Goal: Book appointment/travel/reservation

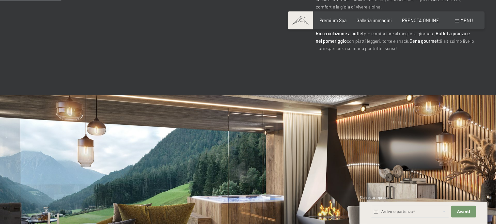
scroll to position [482, 0]
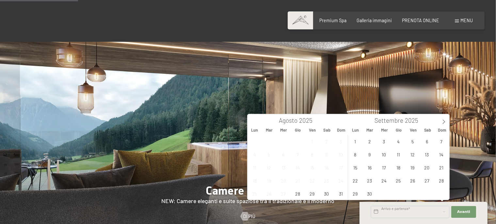
click at [392, 212] on input "text" at bounding box center [410, 212] width 78 height 12
click at [443, 121] on icon at bounding box center [443, 121] width 5 height 5
click at [400, 143] on span "2" at bounding box center [398, 141] width 13 height 13
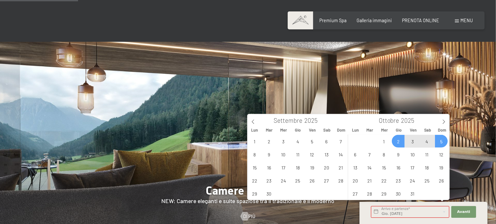
click at [443, 142] on span "5" at bounding box center [441, 141] width 13 height 13
type input "Gio. 02/10/2025 - Dom. 05/10/2025"
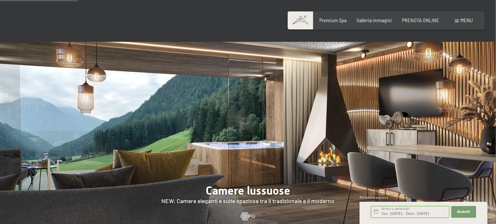
scroll to position [0, 1]
click at [466, 211] on span "Avanti" at bounding box center [463, 211] width 13 height 5
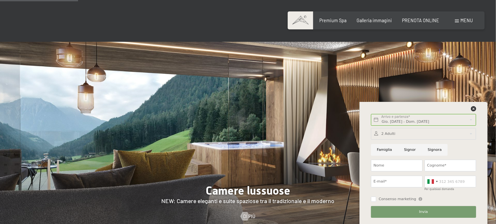
scroll to position [0, 0]
click at [429, 149] on input "Signora" at bounding box center [435, 150] width 26 height 12
radio input "true"
click at [392, 161] on input "Nome" at bounding box center [397, 166] width 52 height 12
type input "CINZIA"
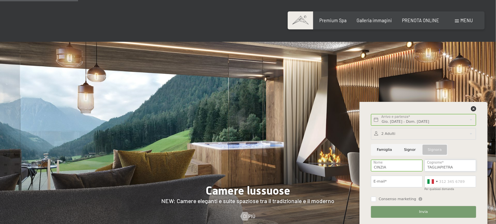
type input "TAGLIAPIETRA"
click at [395, 180] on input "E-mail*" at bounding box center [397, 182] width 52 height 12
type input "cinziatagliapietra@alice.it"
click at [456, 181] on input "Per qualsiasi domanda" at bounding box center [450, 182] width 52 height 12
type input "3421631411"
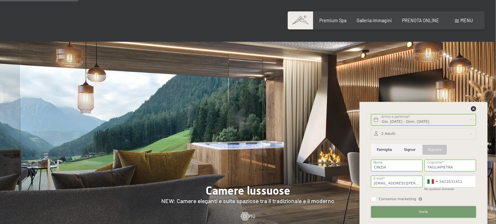
click at [420, 211] on span "Invia" at bounding box center [423, 211] width 9 height 5
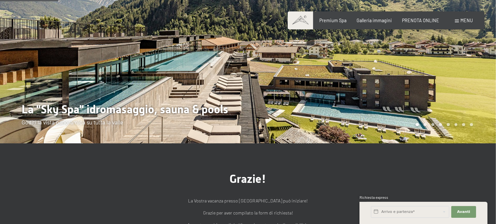
scroll to position [69, 0]
click at [470, 94] on div at bounding box center [372, 37] width 248 height 212
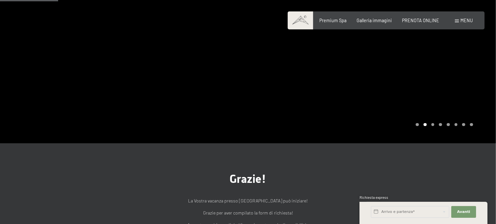
click at [468, 87] on div at bounding box center [372, 37] width 248 height 212
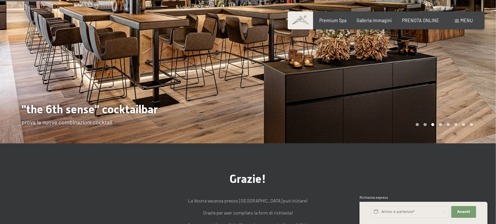
click at [468, 87] on div at bounding box center [372, 37] width 248 height 212
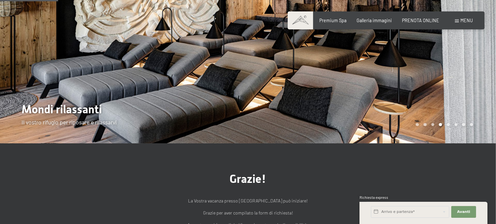
click at [468, 87] on div at bounding box center [372, 37] width 248 height 212
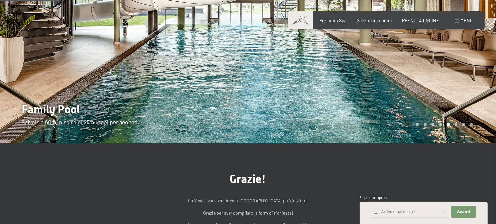
click at [468, 87] on div at bounding box center [372, 37] width 248 height 212
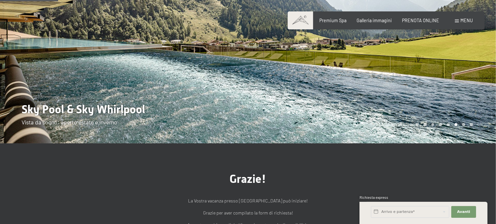
click at [468, 87] on div at bounding box center [372, 37] width 248 height 212
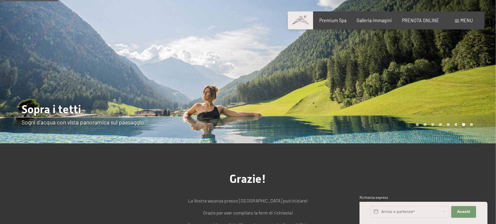
click at [468, 87] on div at bounding box center [372, 37] width 248 height 212
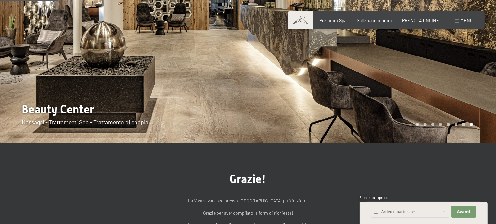
click at [468, 87] on div at bounding box center [372, 37] width 248 height 212
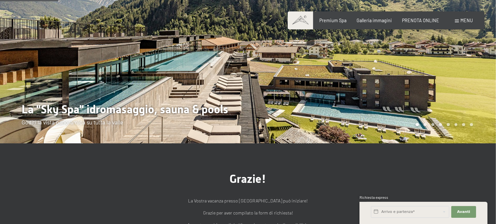
click at [468, 87] on div at bounding box center [372, 37] width 248 height 212
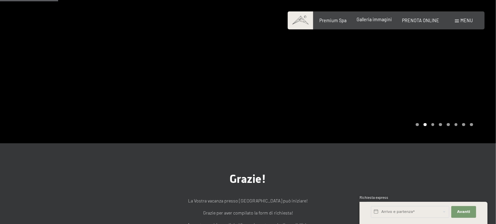
click at [383, 20] on span "Galleria immagini" at bounding box center [373, 20] width 35 height 6
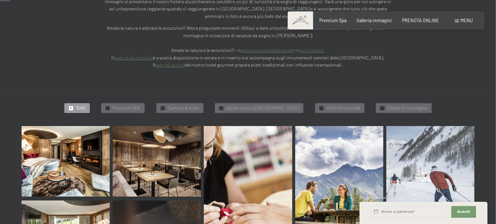
scroll to position [138, 0]
click at [173, 105] on span "Camere & suite" at bounding box center [183, 108] width 31 height 7
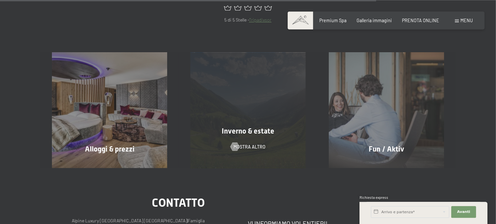
scroll to position [582, 0]
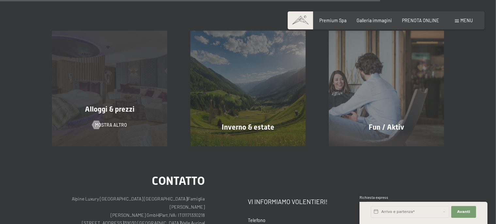
click at [122, 105] on span "Alloggi & prezzi" at bounding box center [110, 109] width 50 height 8
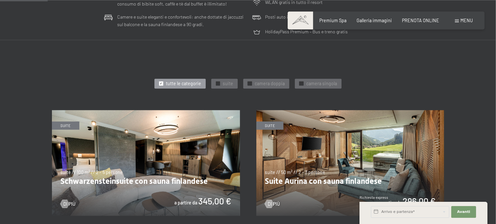
scroll to position [275, 0]
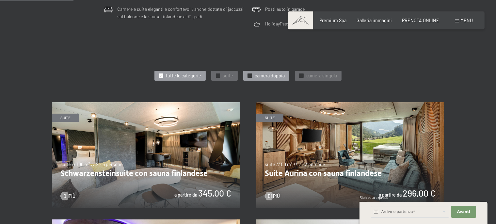
click at [268, 76] on span "camera doppia" at bounding box center [270, 75] width 30 height 7
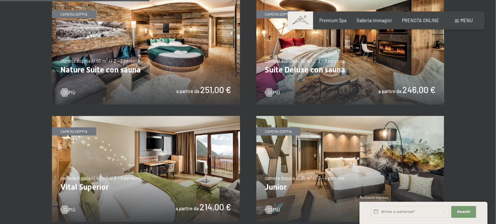
scroll to position [414, 0]
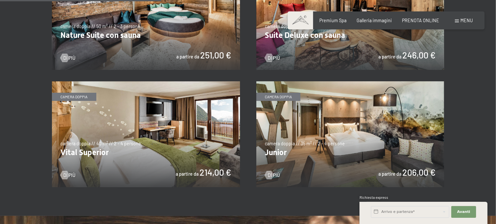
click at [86, 154] on img at bounding box center [146, 134] width 188 height 106
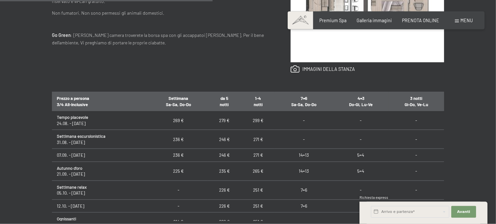
scroll to position [345, 0]
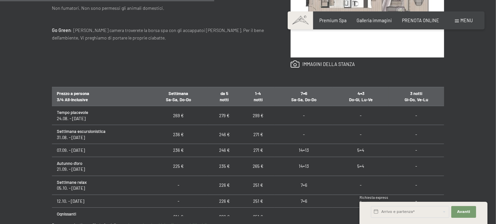
click at [178, 168] on td "225 €" at bounding box center [178, 166] width 58 height 19
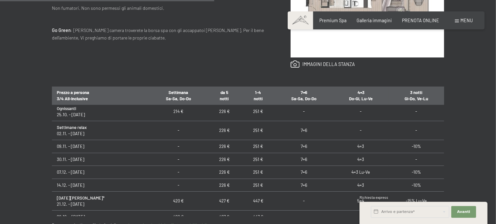
scroll to position [122, 0]
